Goal: Browse casually

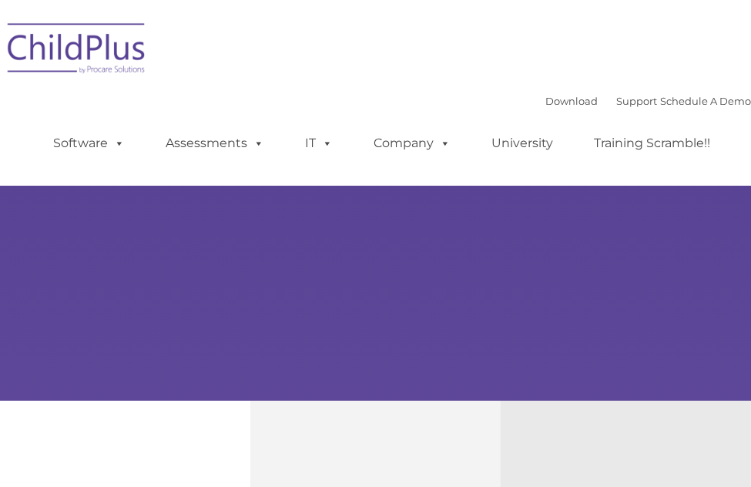
select select "MEDIUM"
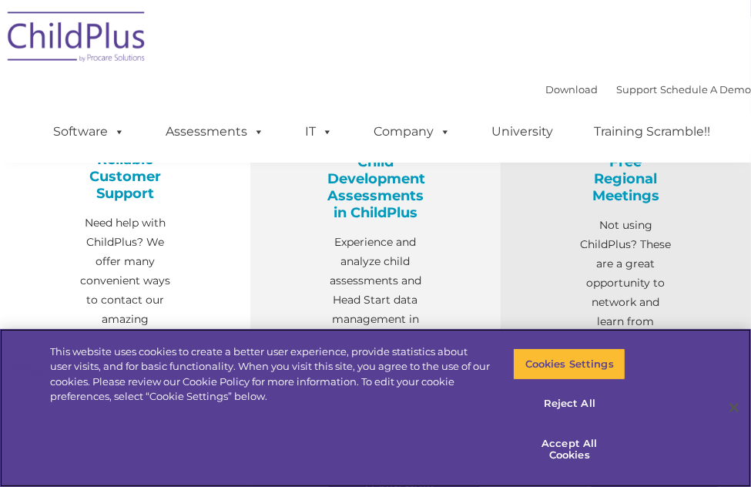
scroll to position [390, 0]
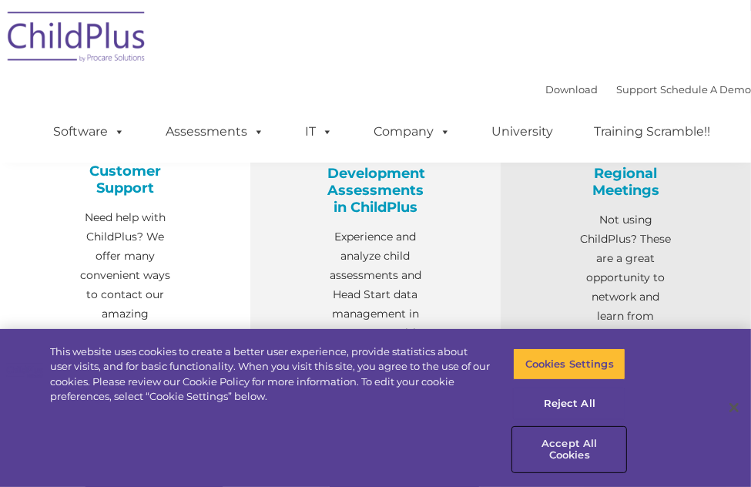
click at [565, 444] on button "Accept All Cookies" at bounding box center [569, 449] width 112 height 44
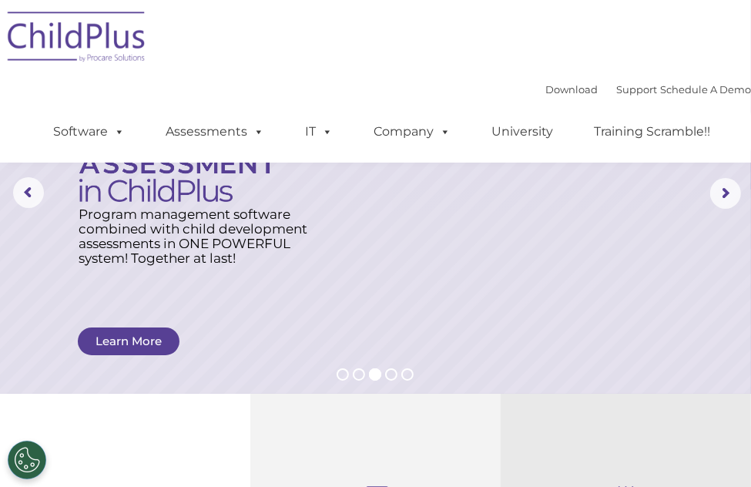
scroll to position [0, 0]
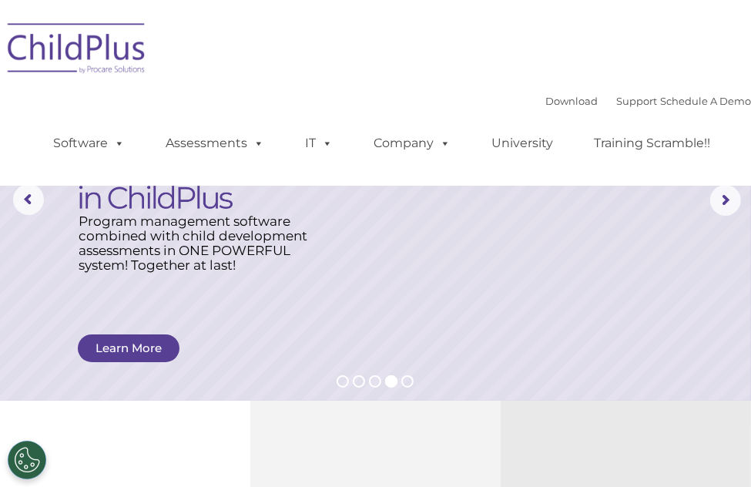
click at [83, 48] on img at bounding box center [77, 50] width 154 height 77
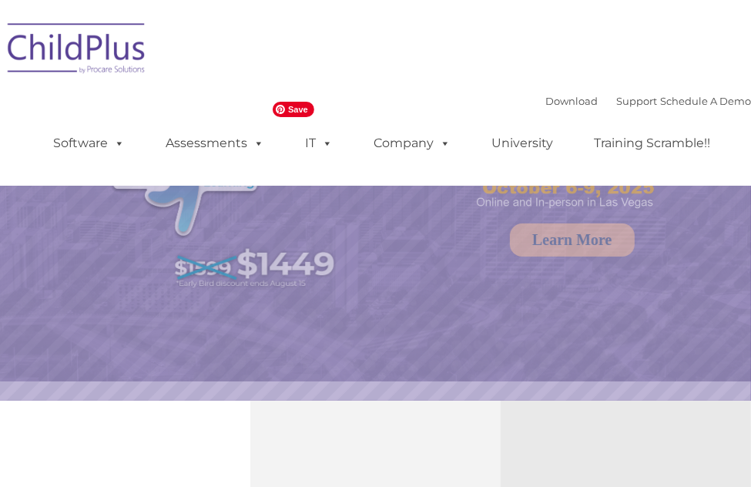
select select "MEDIUM"
